Goal: Communication & Community: Answer question/provide support

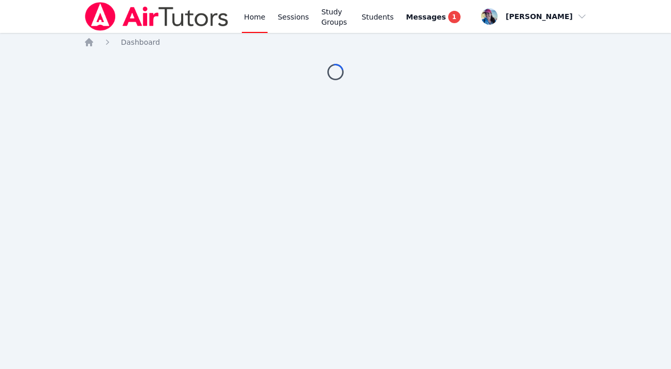
click at [407, 21] on div "Home Sessions Study Groups Students Messages 1" at bounding box center [352, 16] width 221 height 33
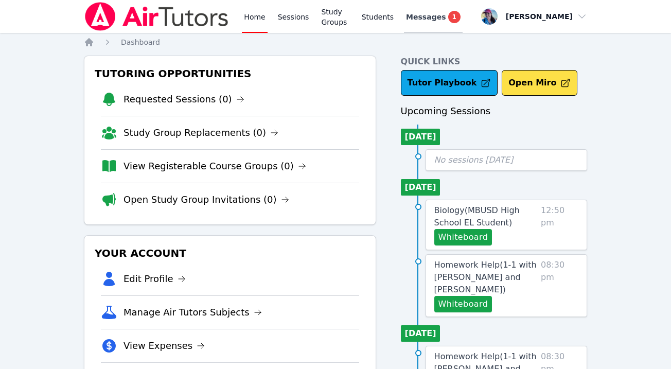
click at [420, 20] on span "Messages" at bounding box center [426, 17] width 40 height 10
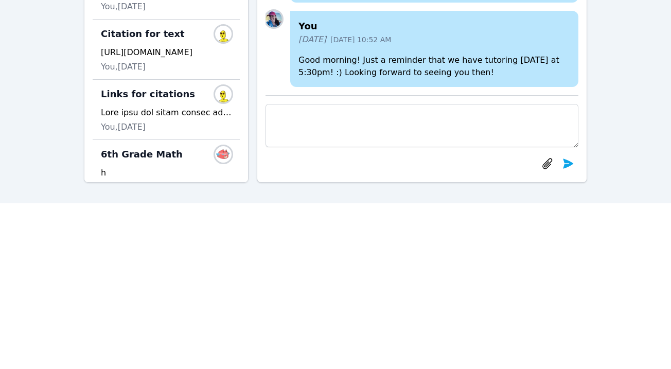
scroll to position [243, 0]
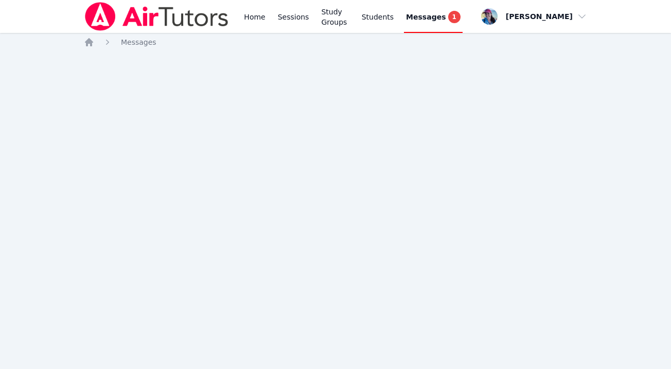
click at [449, 9] on link "Messages 1" at bounding box center [433, 16] width 59 height 33
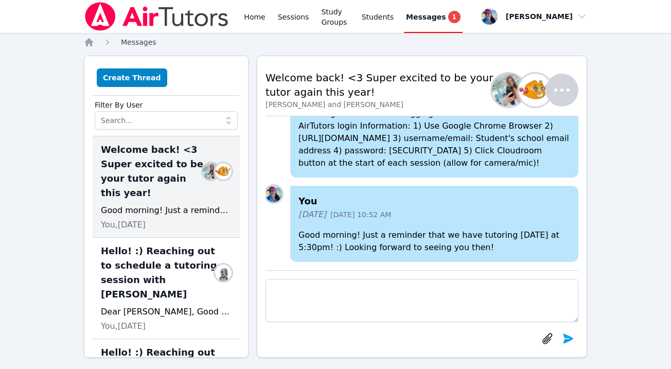
click at [128, 39] on span "Messages" at bounding box center [139, 42] width 36 height 8
click at [128, 110] on label "Filter By User" at bounding box center [166, 103] width 143 height 15
click at [129, 117] on input "text" at bounding box center [166, 120] width 143 height 19
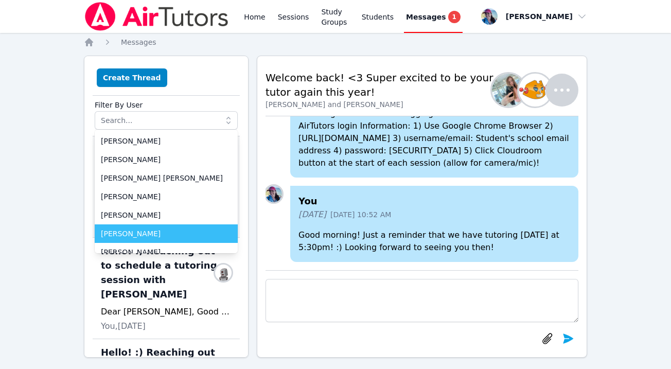
click at [113, 230] on span "Joyce Law" at bounding box center [166, 233] width 131 height 10
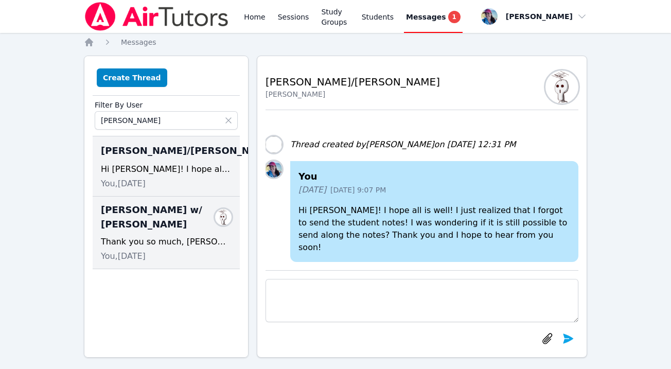
click at [132, 228] on span "Morgan Mckinzie w/ Megan" at bounding box center [160, 217] width 118 height 29
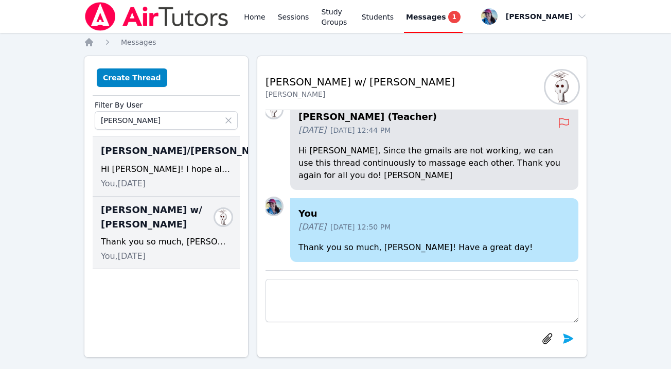
click at [133, 158] on span "McKinzie/Megan Nepshinsky" at bounding box center [188, 151] width 175 height 14
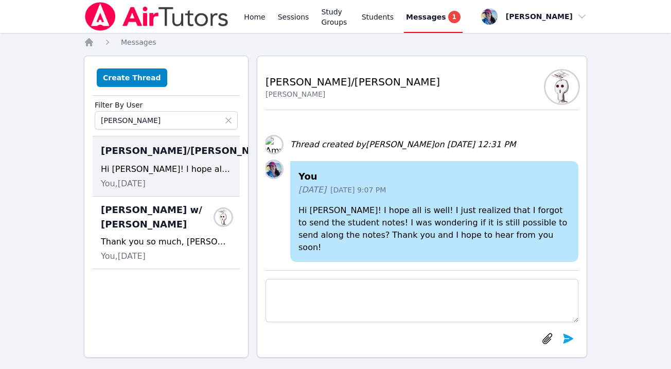
click at [433, 18] on span "Messages" at bounding box center [426, 17] width 40 height 10
click at [446, 19] on div "Messages 1" at bounding box center [433, 17] width 55 height 12
click at [454, 15] on span "1" at bounding box center [454, 17] width 12 height 12
click at [252, 12] on link "Home" at bounding box center [254, 16] width 25 height 33
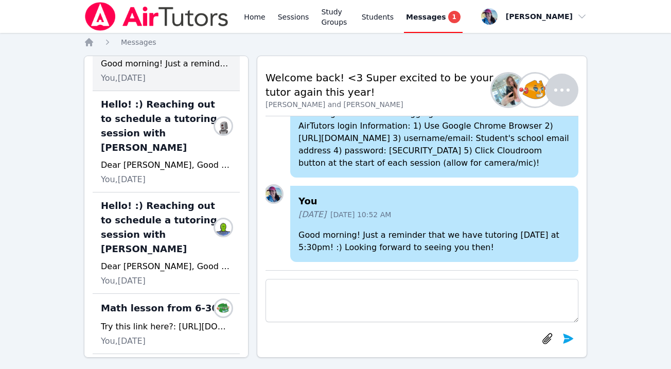
click at [445, 15] on span "Messages" at bounding box center [426, 17] width 40 height 10
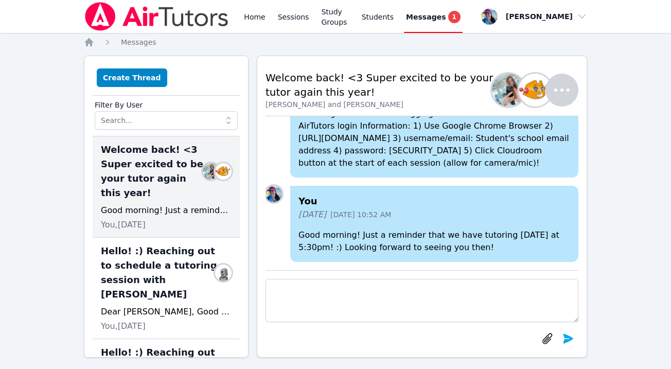
click at [453, 23] on span "1" at bounding box center [454, 17] width 12 height 12
click at [129, 44] on span "Messages" at bounding box center [139, 42] width 36 height 8
